Goal: Transaction & Acquisition: Obtain resource

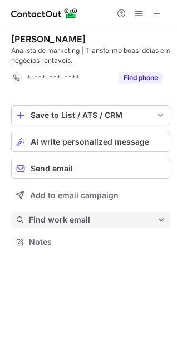
scroll to position [234, 177]
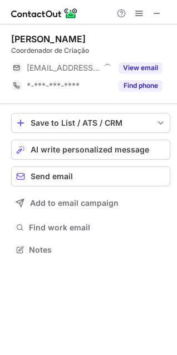
scroll to position [242, 177]
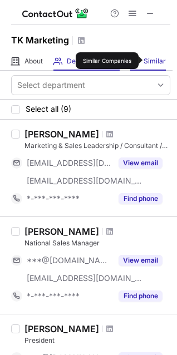
click at [147, 61] on span "Similar" at bounding box center [155, 61] width 22 height 9
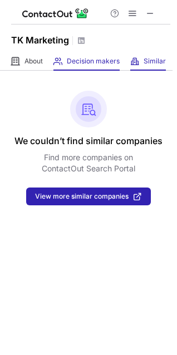
click at [83, 66] on div "Decision makers View Employees" at bounding box center [86, 61] width 66 height 18
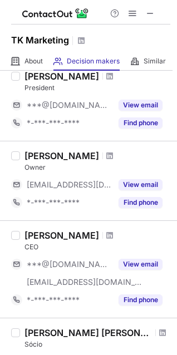
scroll to position [260, 0]
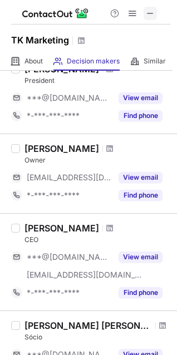
click at [149, 9] on span at bounding box center [150, 13] width 9 height 9
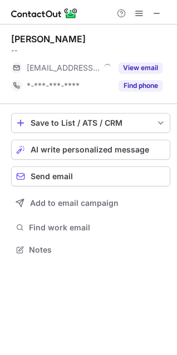
scroll to position [242, 177]
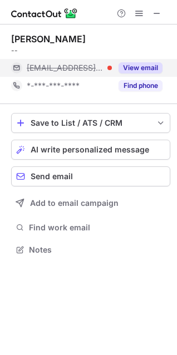
click at [130, 67] on button "View email" at bounding box center [140, 67] width 44 height 11
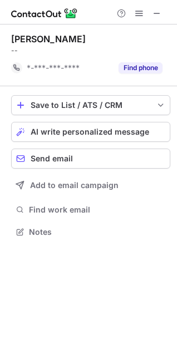
scroll to position [224, 177]
click at [154, 9] on span at bounding box center [156, 13] width 9 height 9
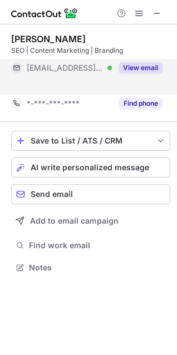
scroll to position [242, 177]
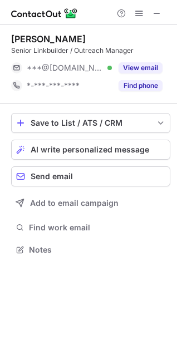
scroll to position [242, 177]
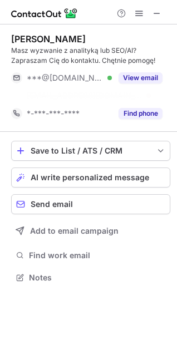
scroll to position [252, 177]
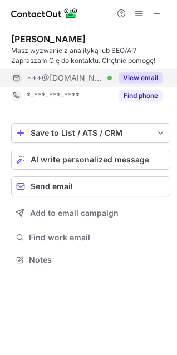
click at [137, 78] on button "View email" at bounding box center [140, 77] width 44 height 11
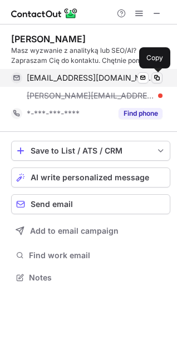
click at [155, 78] on span at bounding box center [156, 77] width 9 height 9
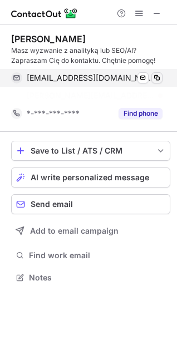
scroll to position [252, 177]
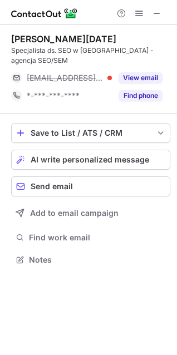
scroll to position [252, 177]
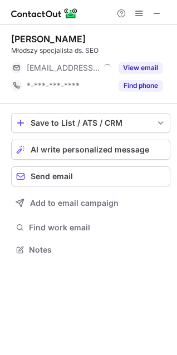
scroll to position [242, 177]
click at [159, 9] on span at bounding box center [156, 13] width 9 height 9
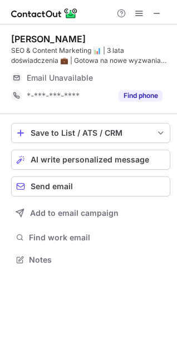
scroll to position [252, 177]
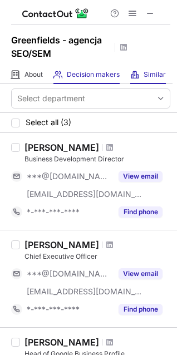
click at [141, 78] on div "Similar Similar Companies" at bounding box center [148, 75] width 36 height 18
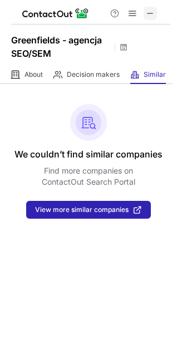
click at [150, 16] on span at bounding box center [150, 13] width 9 height 9
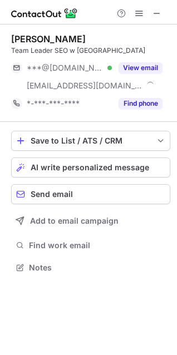
scroll to position [260, 177]
click at [157, 17] on span at bounding box center [156, 13] width 9 height 9
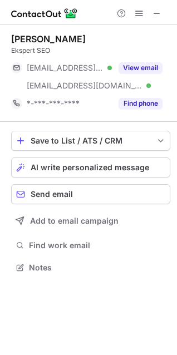
scroll to position [260, 177]
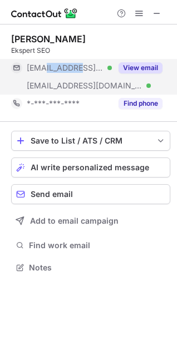
drag, startPoint x: 47, startPoint y: 67, endPoint x: 80, endPoint y: 65, distance: 32.3
click at [80, 65] on div "[EMAIL_ADDRESS][DOMAIN_NAME] Verified" at bounding box center [69, 68] width 85 height 10
copy span "[DOMAIN_NAME]"
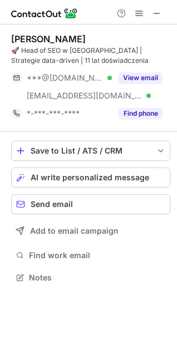
scroll to position [270, 177]
click at [156, 11] on span at bounding box center [156, 13] width 9 height 9
